Goal: Task Accomplishment & Management: Complete application form

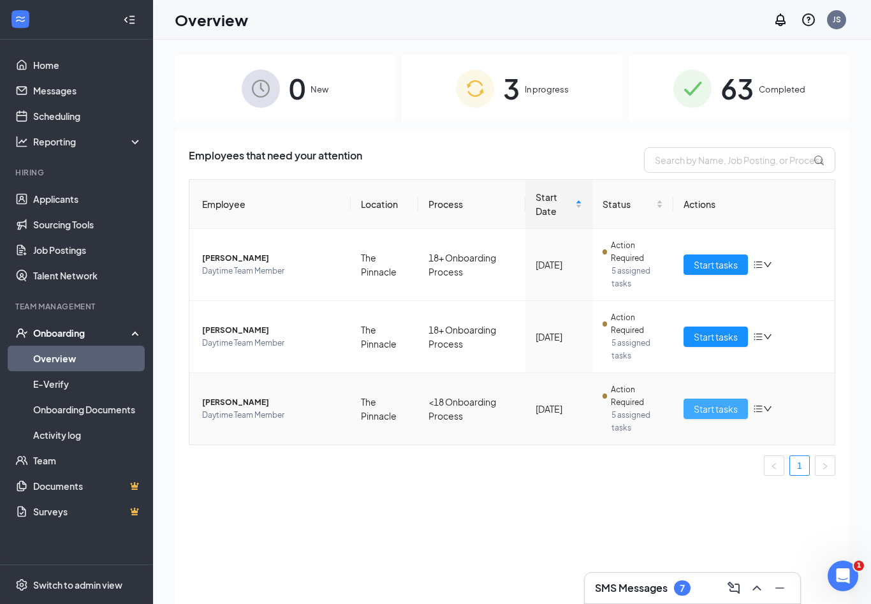
click at [695, 409] on span "Start tasks" at bounding box center [715, 409] width 44 height 14
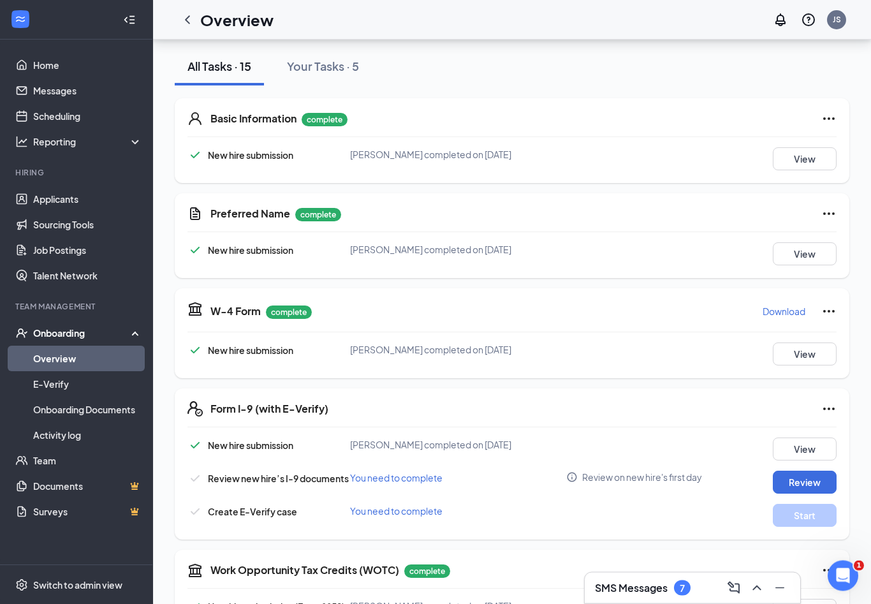
scroll to position [228, 0]
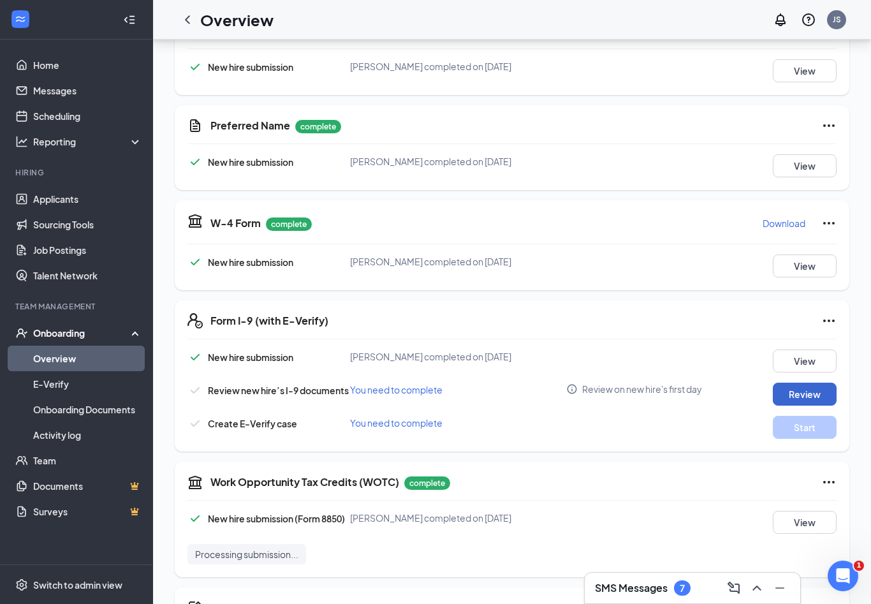
click at [785, 389] on button "Review" at bounding box center [804, 393] width 64 height 23
type input "[DATE]"
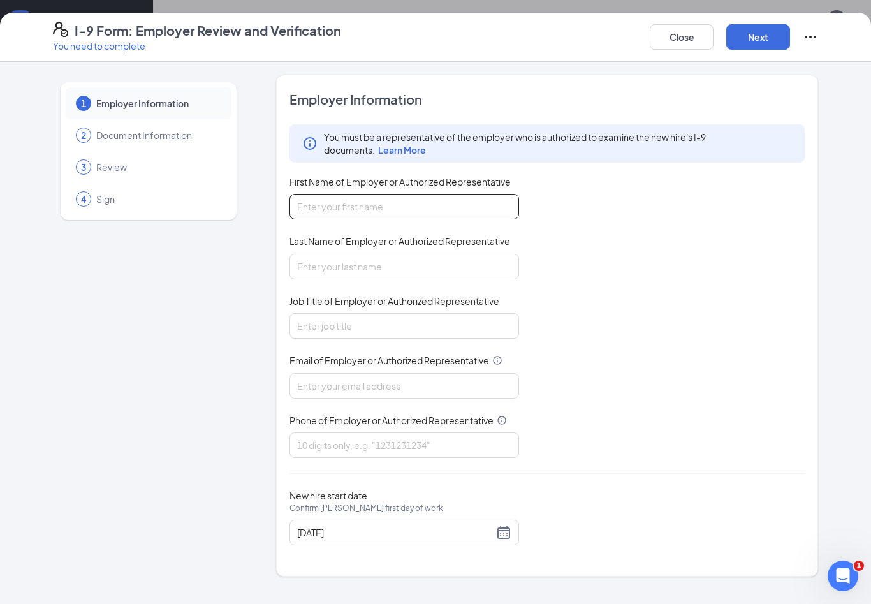
click at [442, 201] on input "First Name of Employer or Authorized Representative" at bounding box center [403, 206] width 229 height 25
type input "[PERSON_NAME]"
type input "Marketing Director"
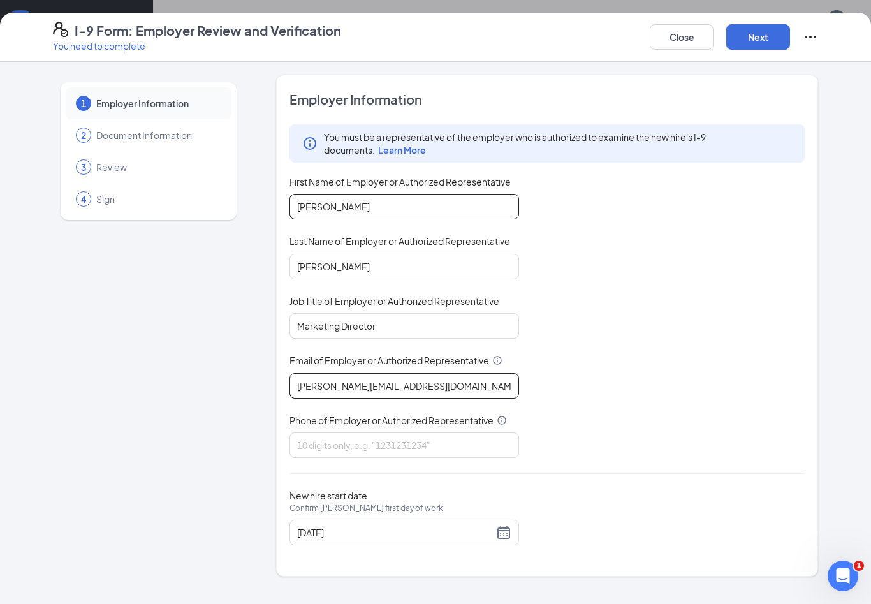
type input "[PERSON_NAME][EMAIL_ADDRESS][DOMAIN_NAME]"
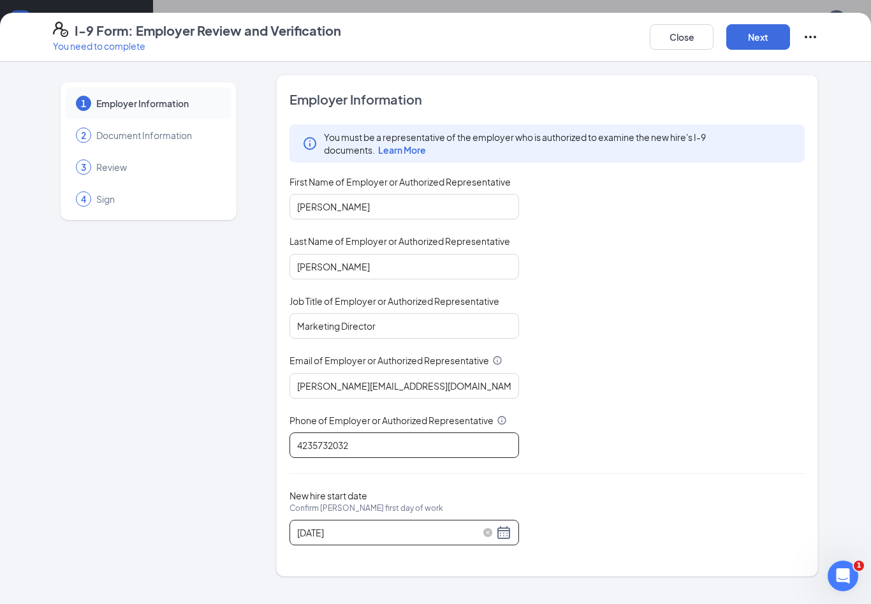
type input "4235732032"
click at [507, 528] on div "[DATE]" at bounding box center [404, 532] width 214 height 15
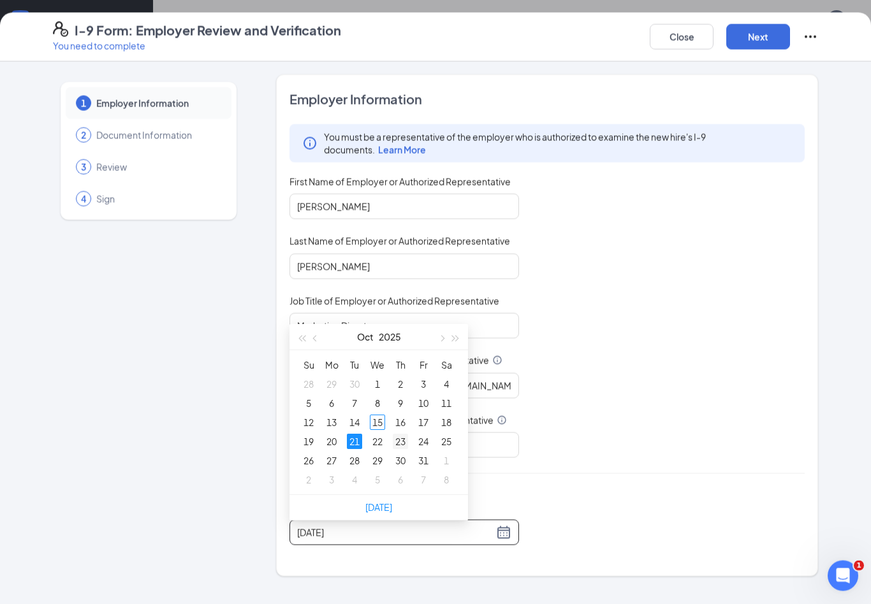
scroll to position [447, 0]
type input "[DATE]"
click at [359, 444] on div "21" at bounding box center [354, 440] width 15 height 15
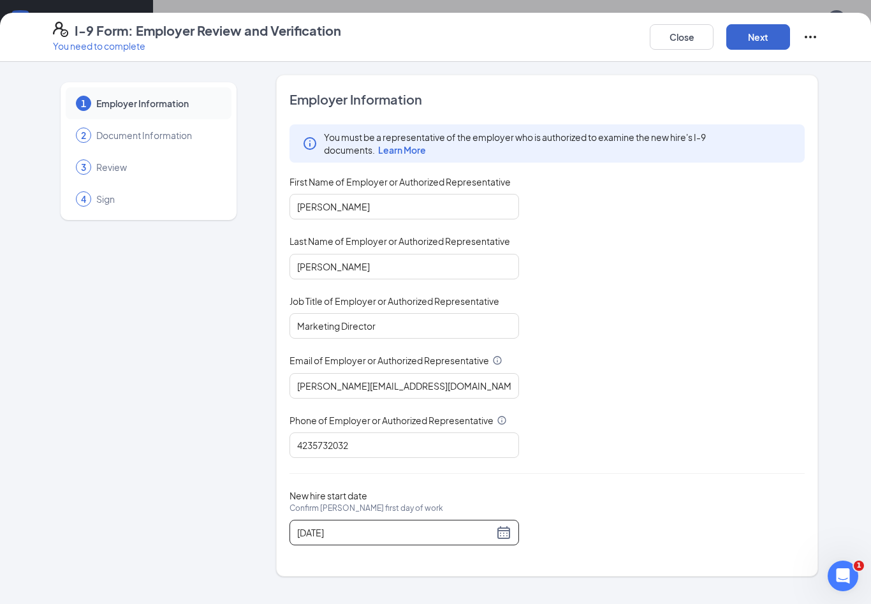
click at [748, 40] on button "Next" at bounding box center [758, 36] width 64 height 25
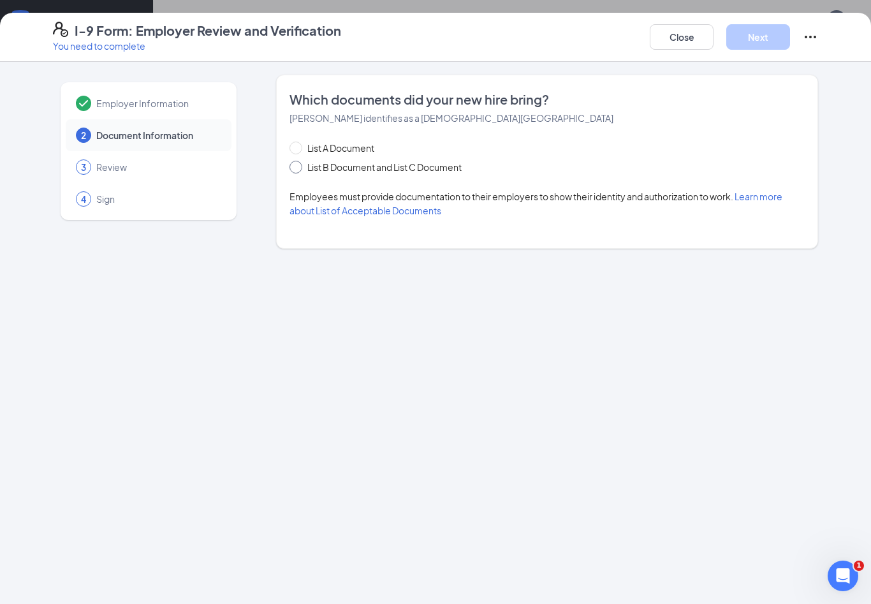
click at [305, 169] on span "List B Document and List C Document" at bounding box center [384, 167] width 164 height 14
click at [298, 169] on input "List B Document and List C Document" at bounding box center [293, 165] width 9 height 9
radio input "true"
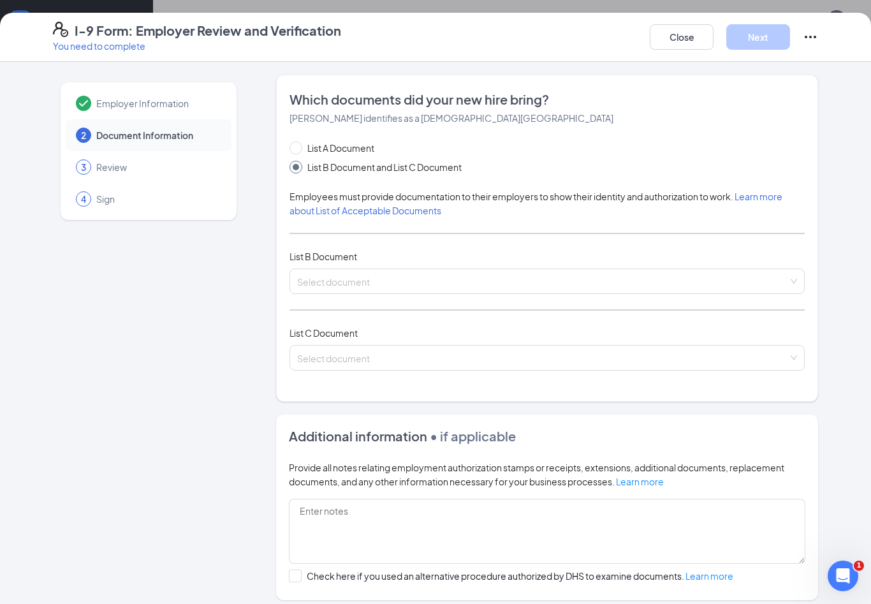
click at [294, 170] on span at bounding box center [295, 167] width 13 height 13
click at [294, 170] on input "List B Document and List C Document" at bounding box center [293, 165] width 9 height 9
click at [345, 272] on input "search" at bounding box center [542, 278] width 491 height 19
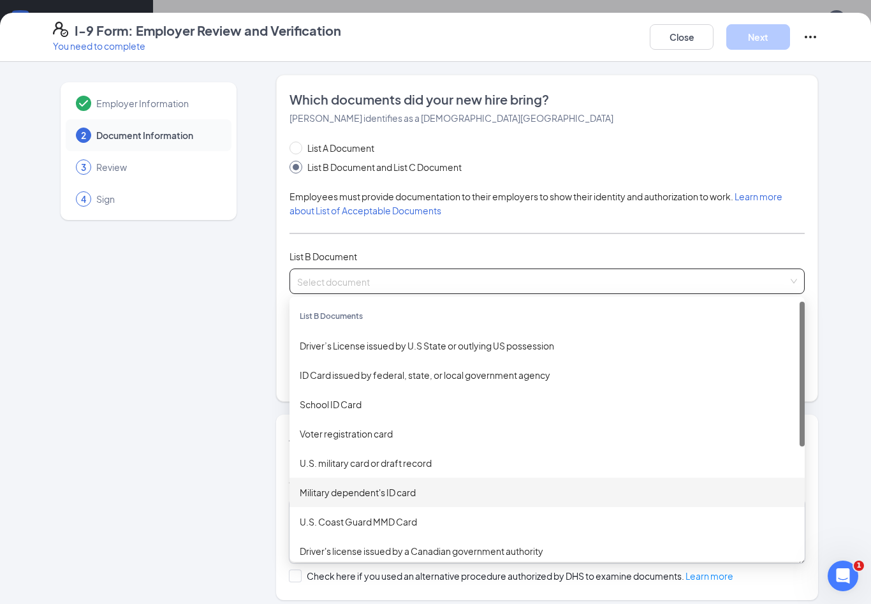
scroll to position [0, 0]
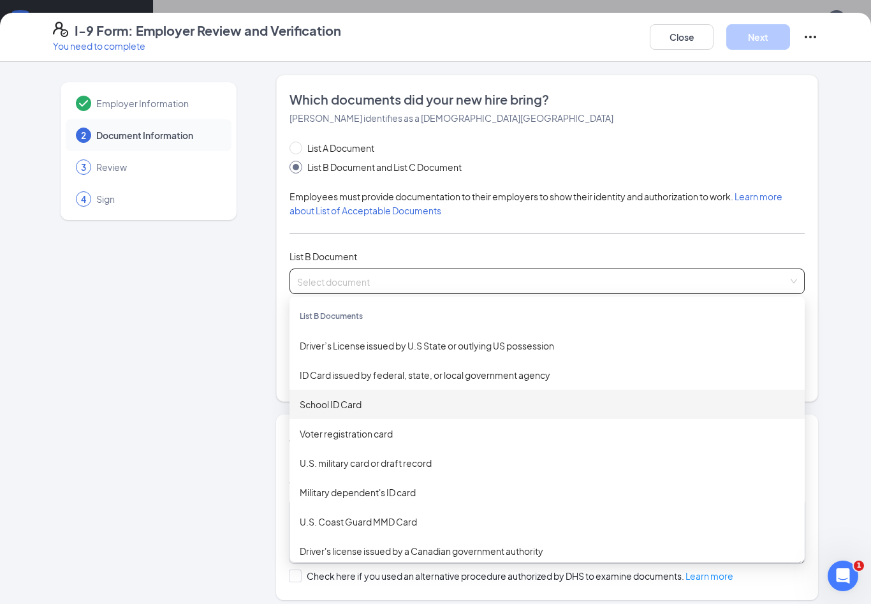
click at [376, 408] on div "School ID Card" at bounding box center [547, 404] width 495 height 14
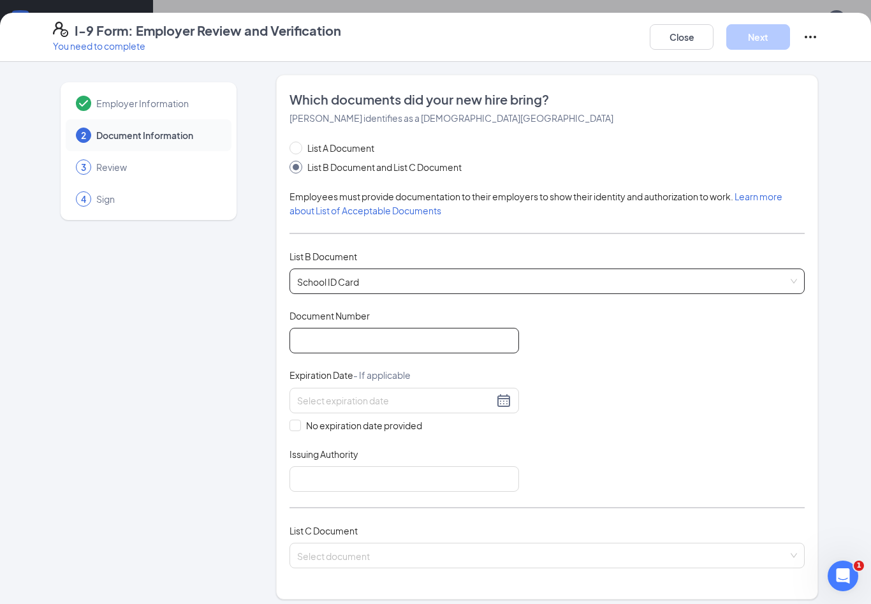
click at [364, 338] on input "Document Number" at bounding box center [403, 340] width 229 height 25
type input "2010GA"
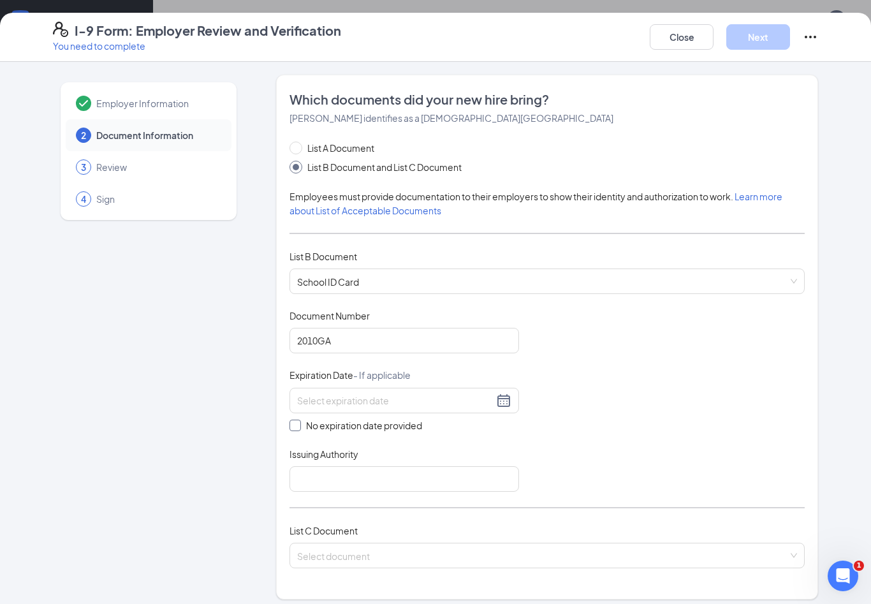
click at [298, 424] on span at bounding box center [294, 424] width 11 height 11
click at [298, 424] on input "No expiration date provided" at bounding box center [293, 423] width 9 height 9
checkbox input "true"
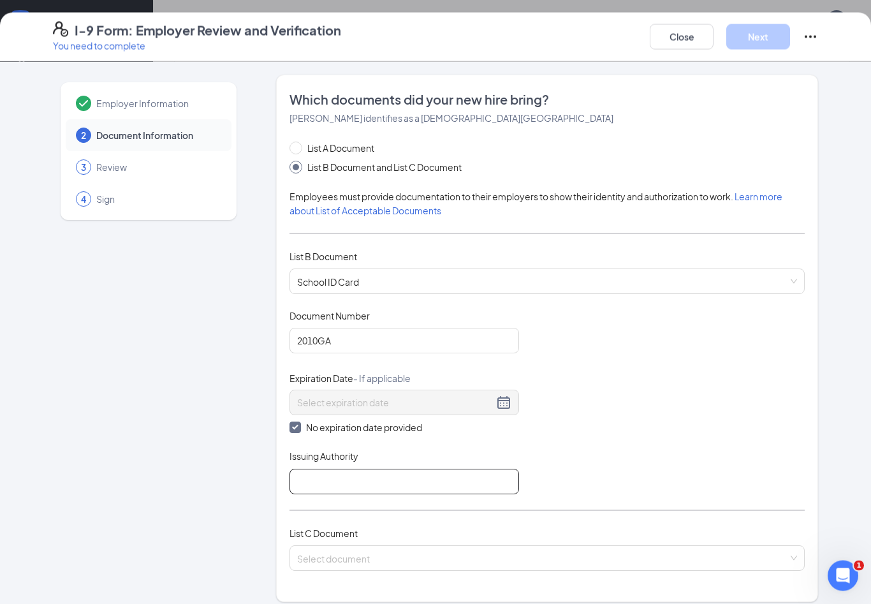
click at [331, 470] on input "Issuing Authority" at bounding box center [403, 480] width 229 height 25
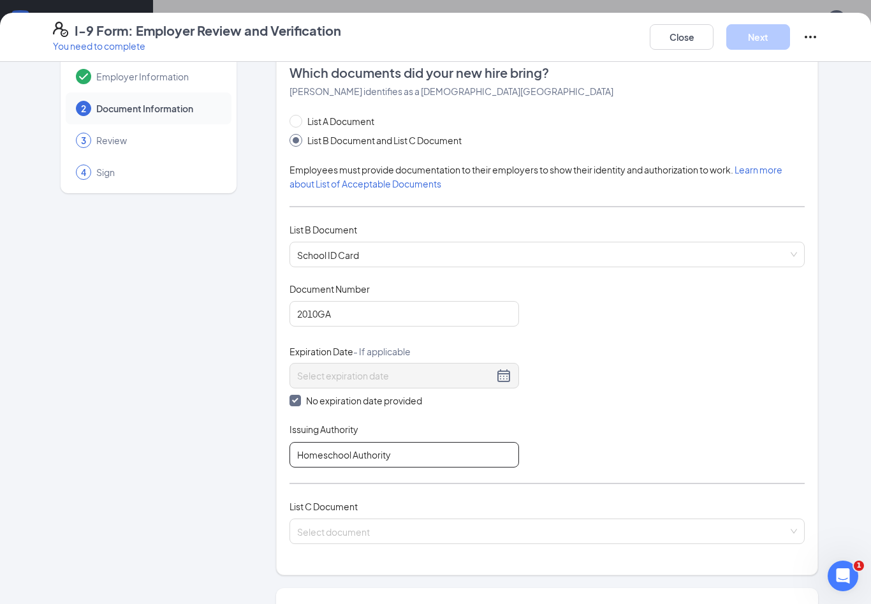
scroll to position [94, 0]
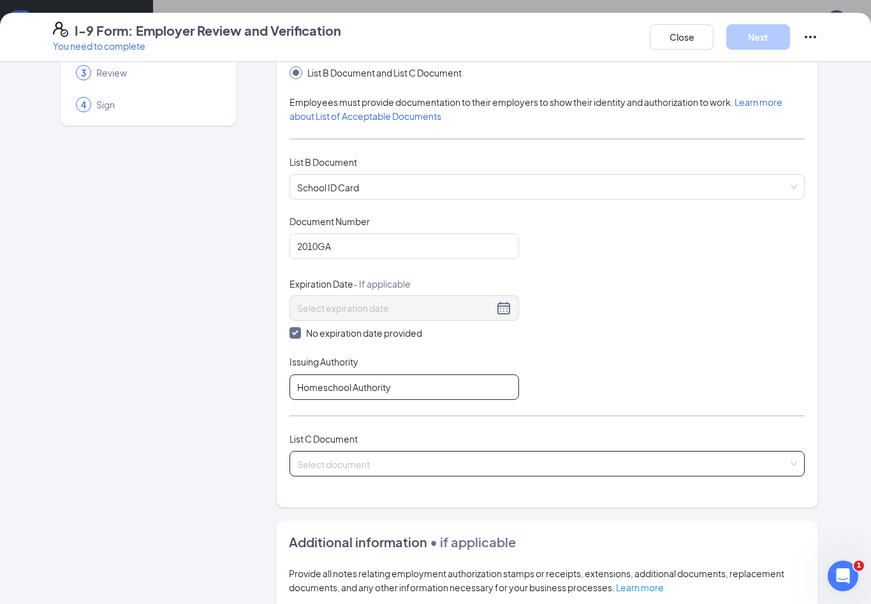
type input "Homeschool Authority"
click at [350, 462] on input "search" at bounding box center [542, 460] width 491 height 19
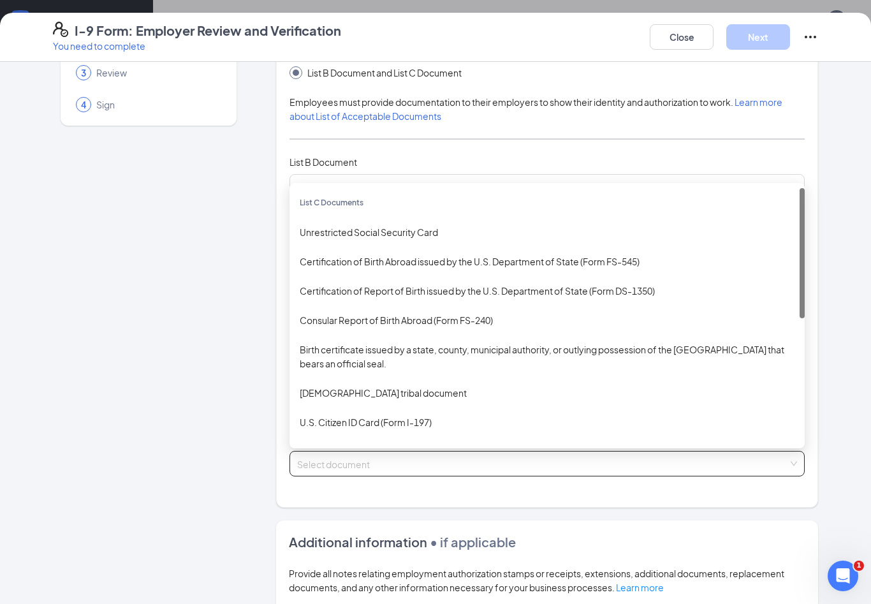
scroll to position [447, 0]
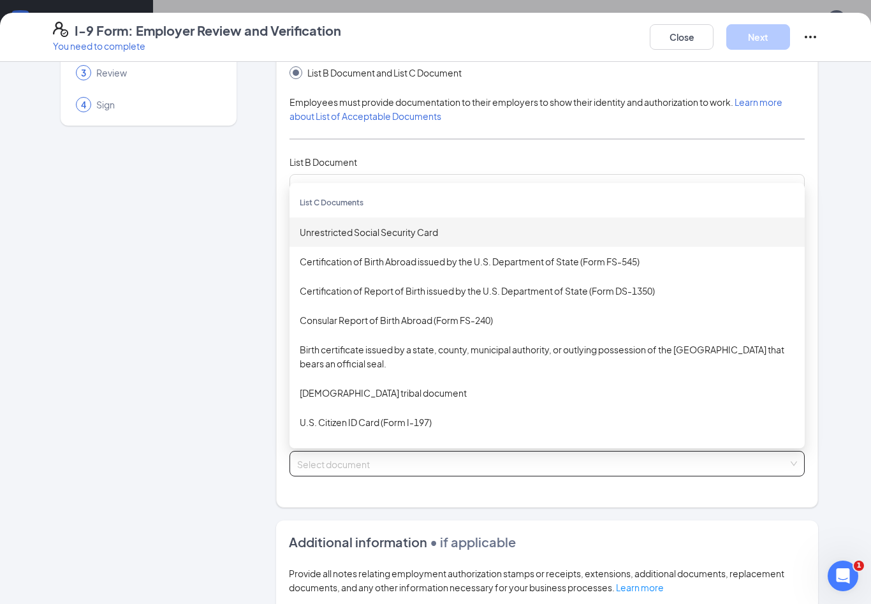
click at [421, 228] on div "Unrestricted Social Security Card" at bounding box center [547, 232] width 495 height 14
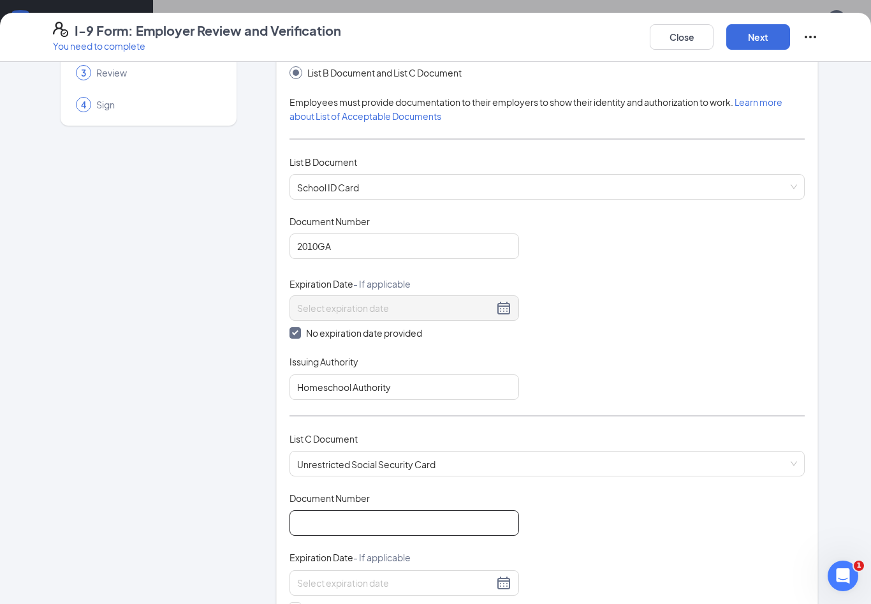
click at [377, 518] on input "Document Number" at bounding box center [403, 522] width 229 height 25
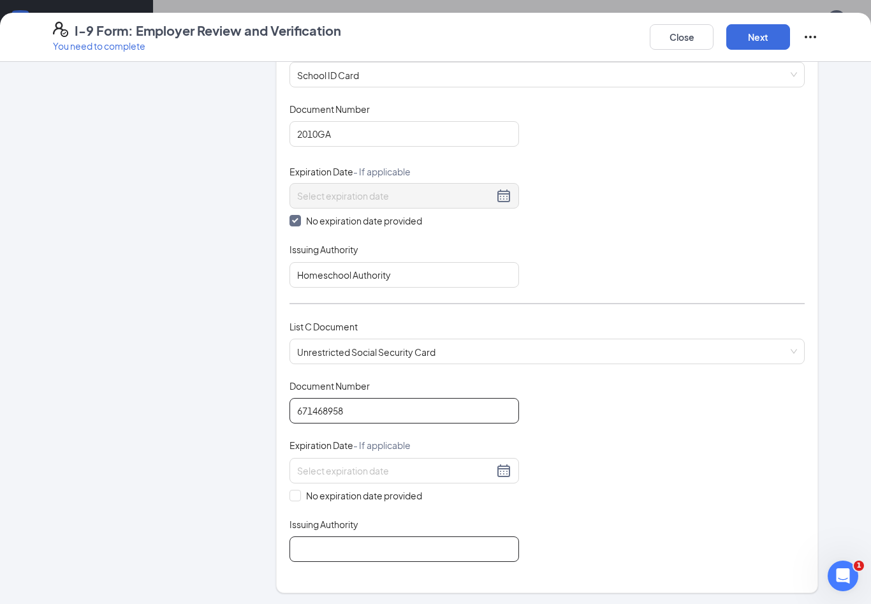
scroll to position [236, 0]
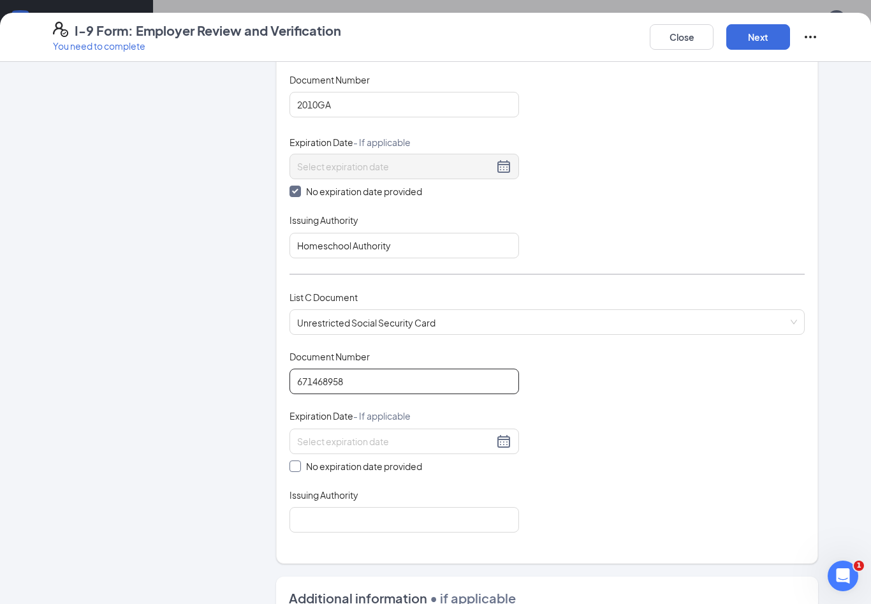
type input "671468958"
click at [294, 464] on span at bounding box center [294, 465] width 11 height 11
click at [294, 464] on input "No expiration date provided" at bounding box center [293, 464] width 9 height 9
checkbox input "true"
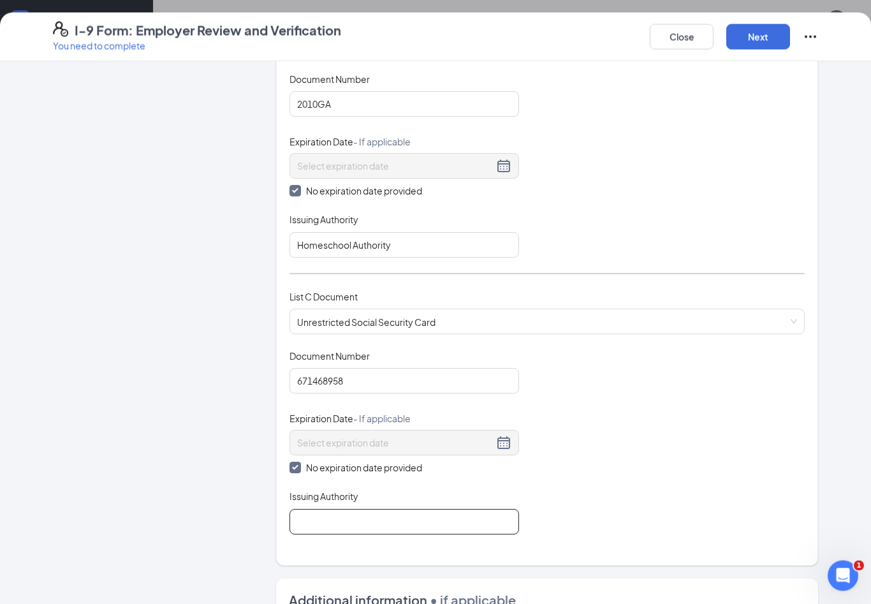
click at [387, 516] on input "Issuing Authority" at bounding box center [403, 521] width 229 height 25
type input "Social Security Department"
click at [760, 29] on button "Next" at bounding box center [758, 36] width 64 height 25
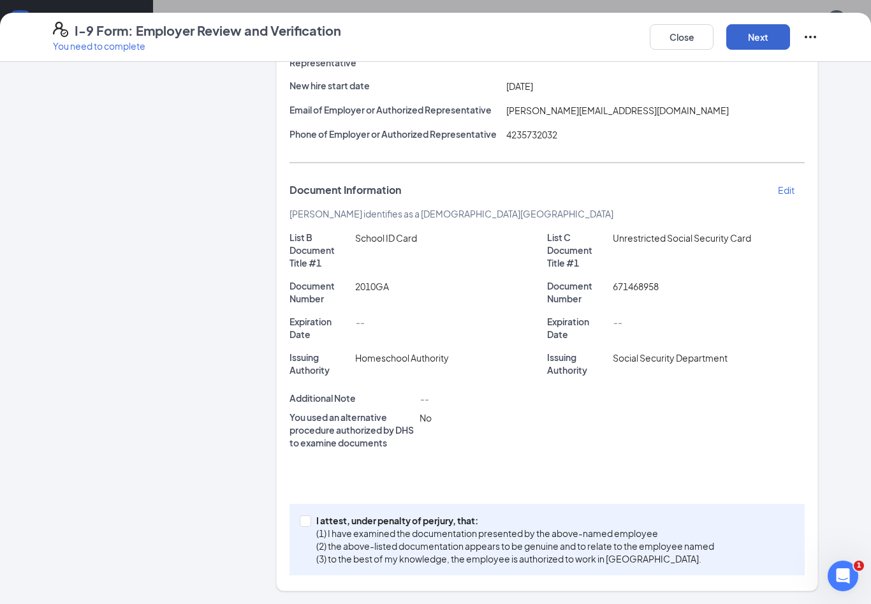
scroll to position [145, 0]
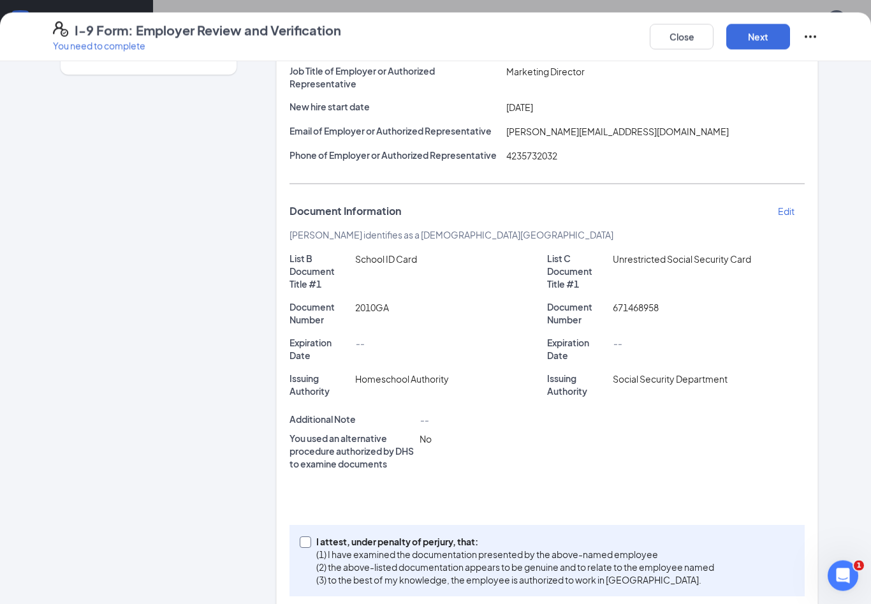
click at [307, 540] on input "I attest, under penalty of [PERSON_NAME], that: (1) I have examined the documen…" at bounding box center [304, 541] width 9 height 9
checkbox input "true"
click at [752, 29] on button "Next" at bounding box center [758, 36] width 64 height 25
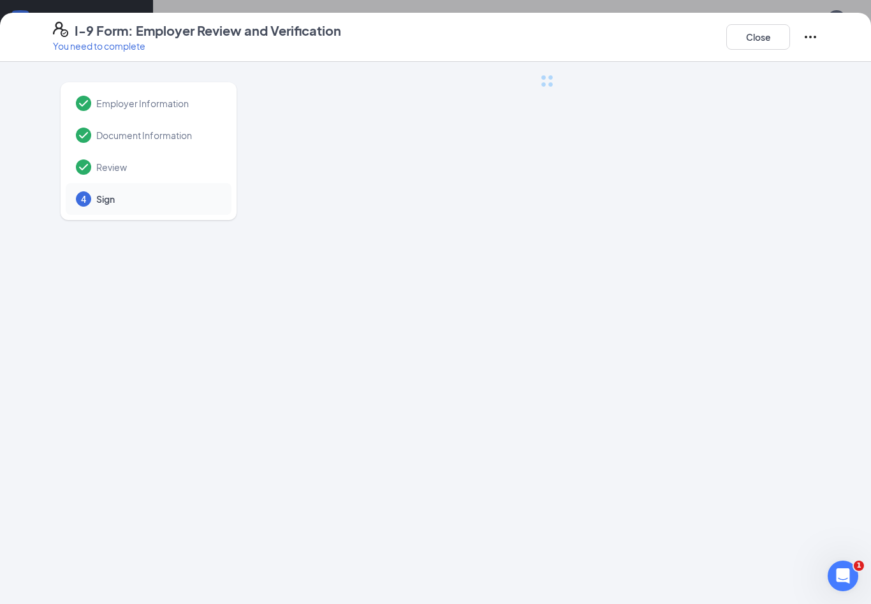
scroll to position [0, 0]
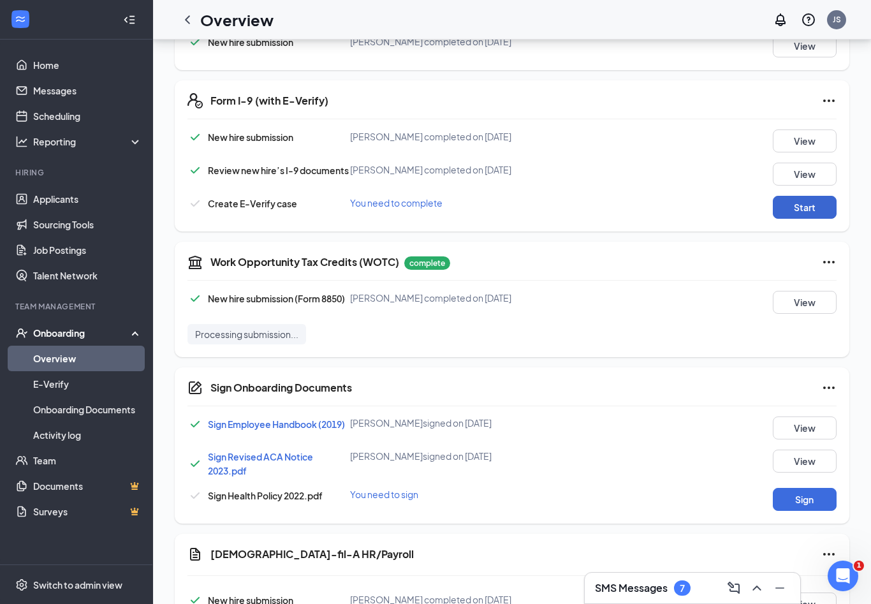
click at [808, 214] on button "Start" at bounding box center [804, 207] width 64 height 23
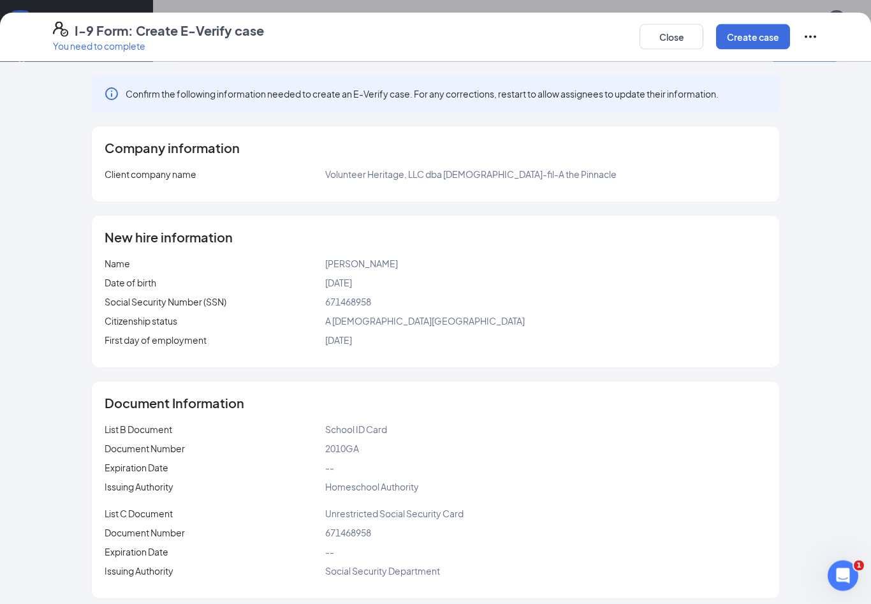
scroll to position [601, 0]
click at [761, 34] on button "Create case" at bounding box center [753, 36] width 74 height 25
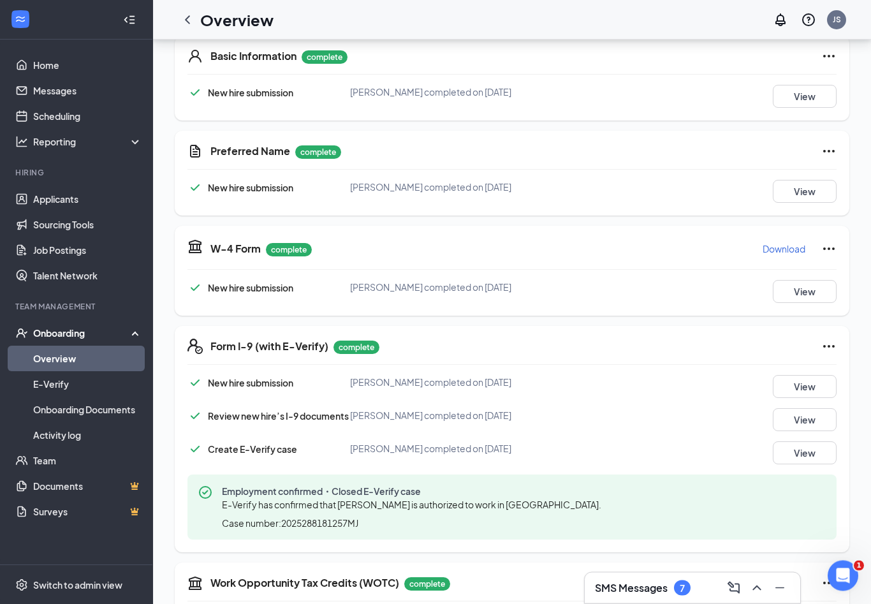
scroll to position [178, 0]
